Goal: Information Seeking & Learning: Learn about a topic

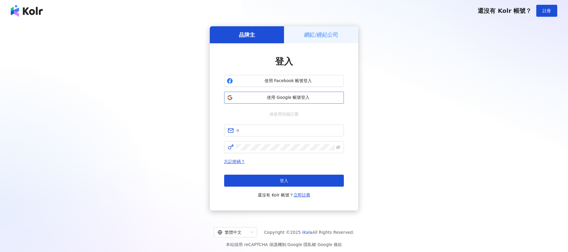
click at [299, 97] on span "使用 Google 帳號登入" at bounding box center [288, 98] width 106 height 6
click at [290, 101] on button "使用 Google 帳號登入" at bounding box center [284, 98] width 120 height 12
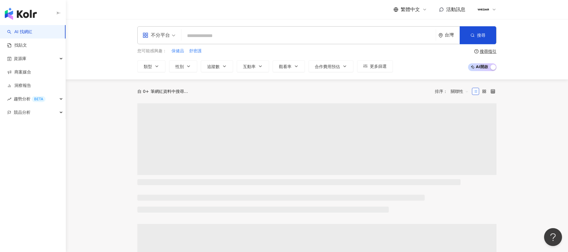
click at [224, 36] on input "search" at bounding box center [308, 35] width 249 height 11
type input "**********"
click at [469, 37] on button "搜尋" at bounding box center [477, 35] width 36 height 18
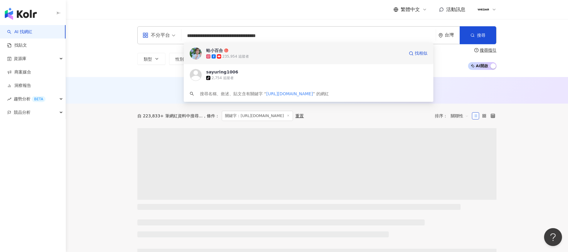
click at [262, 56] on div "235,954 追蹤者" at bounding box center [305, 57] width 198 height 6
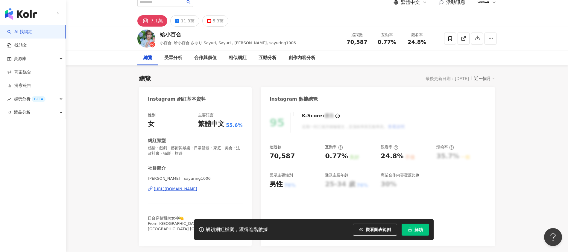
scroll to position [11, 0]
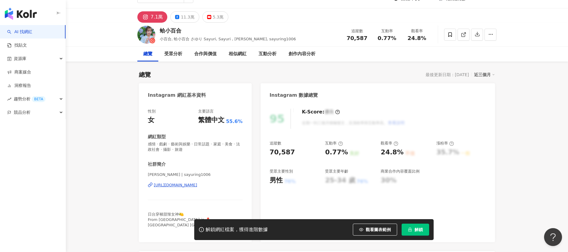
click at [416, 232] on span "解鎖" at bounding box center [418, 230] width 8 height 5
